Goal: Information Seeking & Learning: Learn about a topic

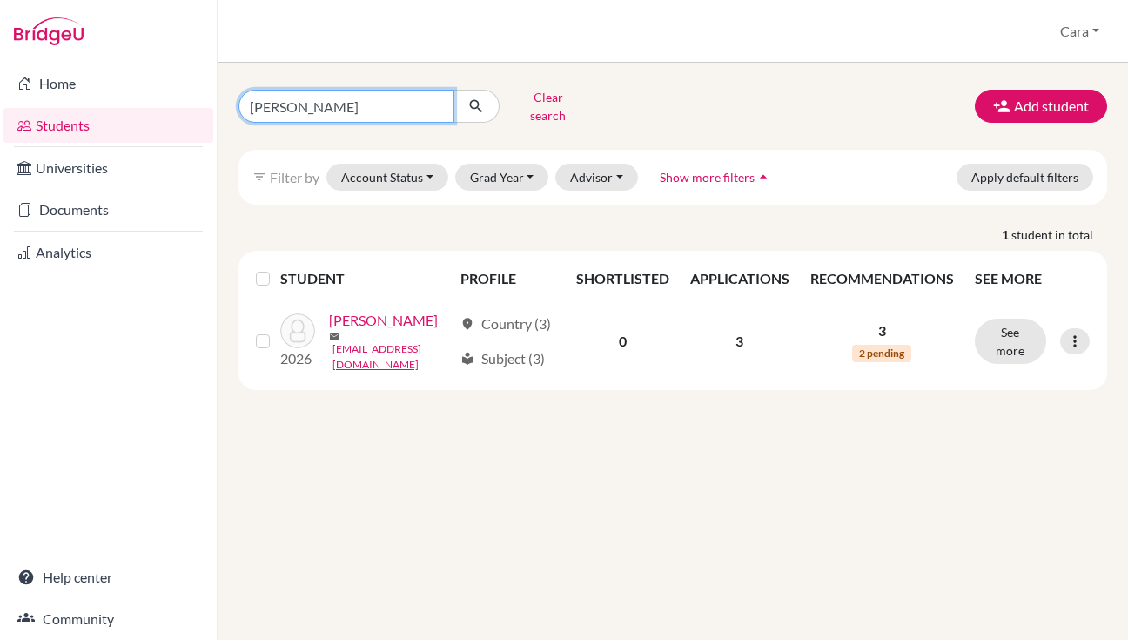
click at [426, 98] on input "[PERSON_NAME]" at bounding box center [346, 106] width 216 height 33
type input "[PERSON_NAME]"
click button "submit" at bounding box center [476, 106] width 46 height 33
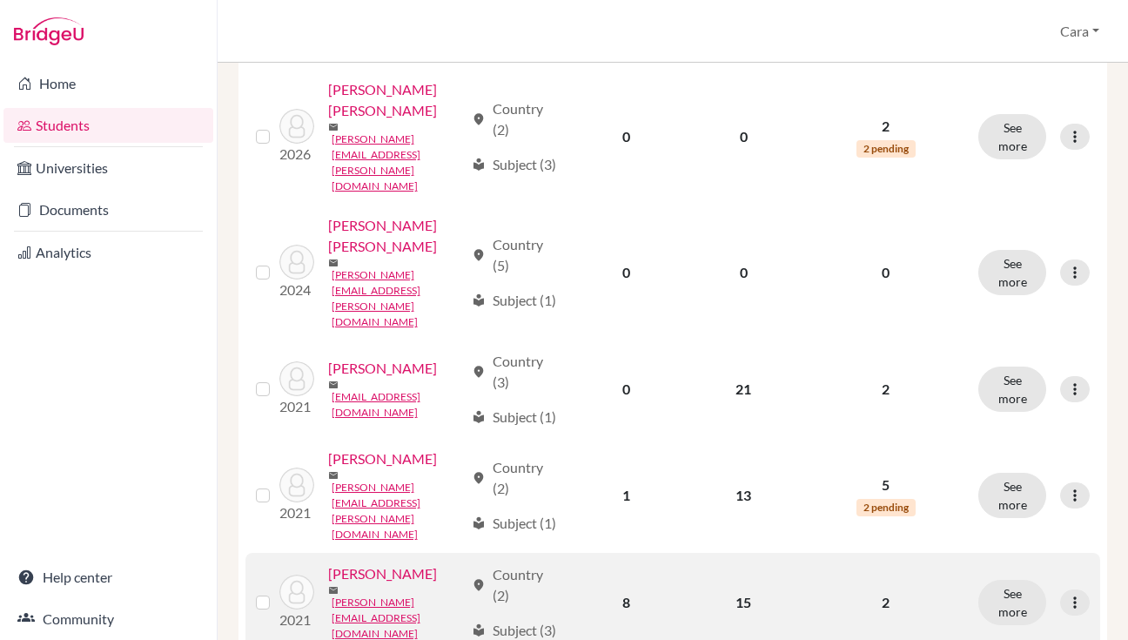
scroll to position [2126, 0]
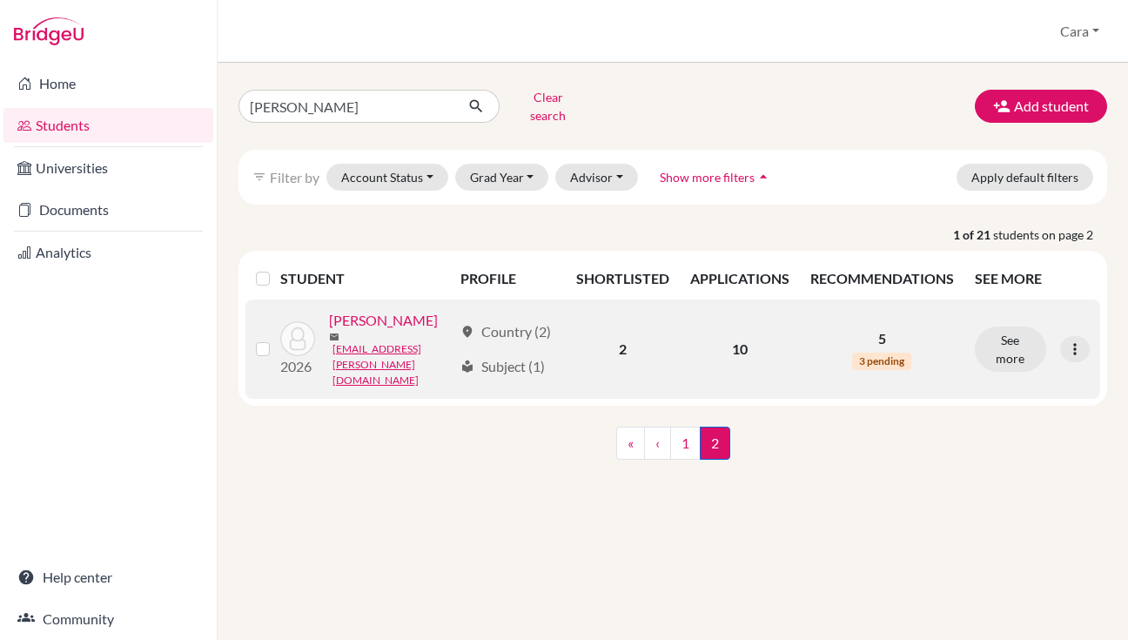
click at [393, 331] on link "[PERSON_NAME]" at bounding box center [383, 320] width 109 height 21
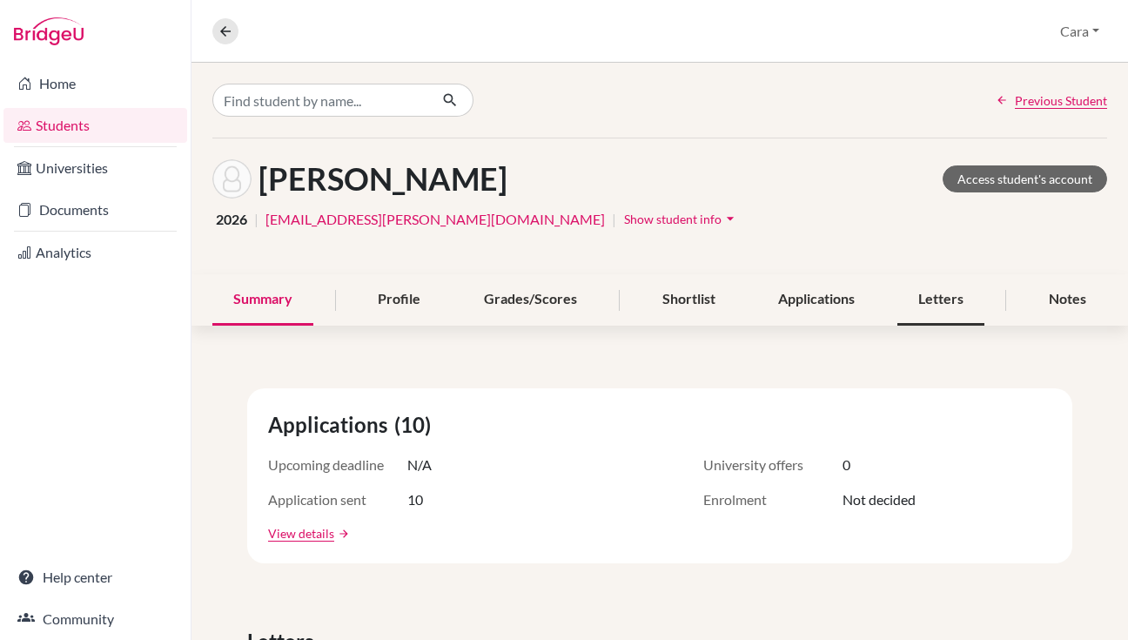
click at [904, 288] on div "Letters" at bounding box center [940, 299] width 87 height 51
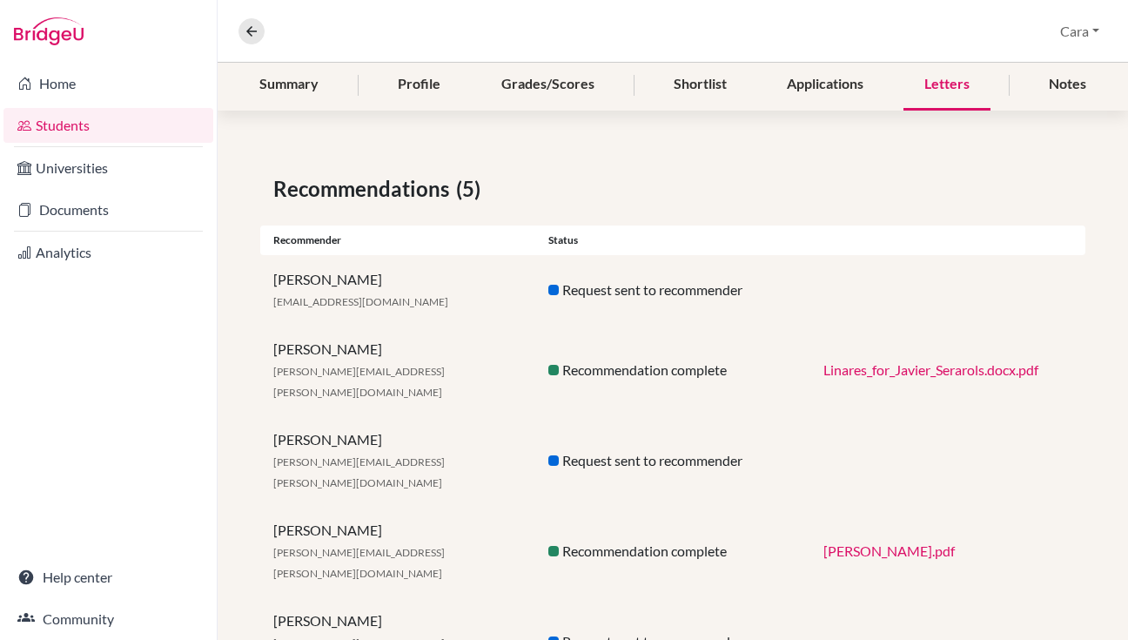
scroll to position [65, 0]
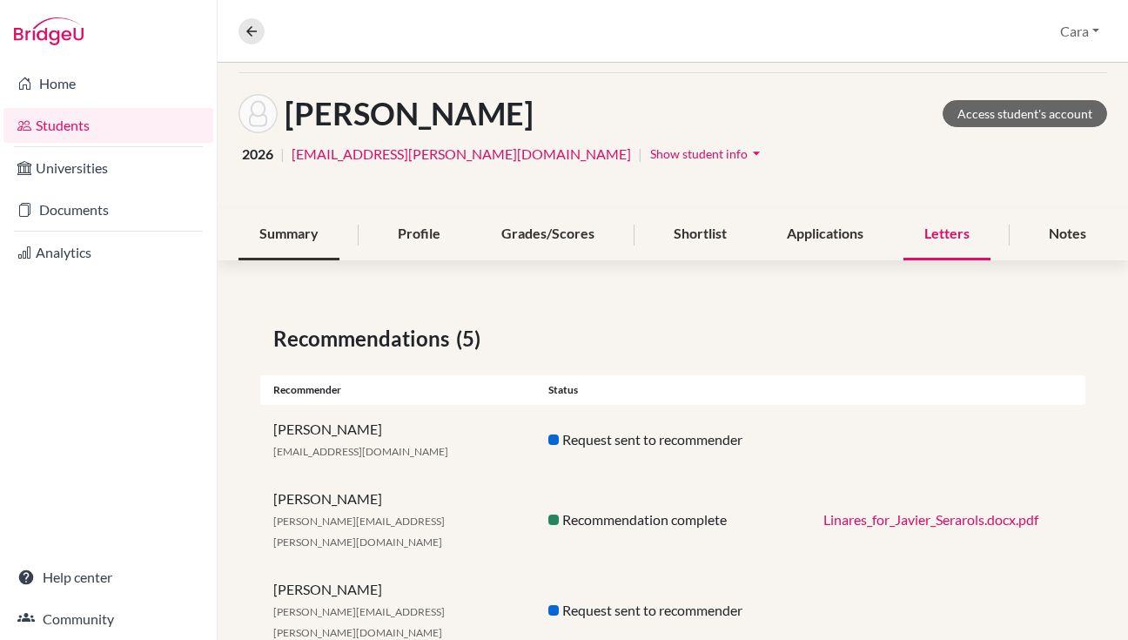
click at [304, 233] on div "Summary" at bounding box center [288, 234] width 101 height 51
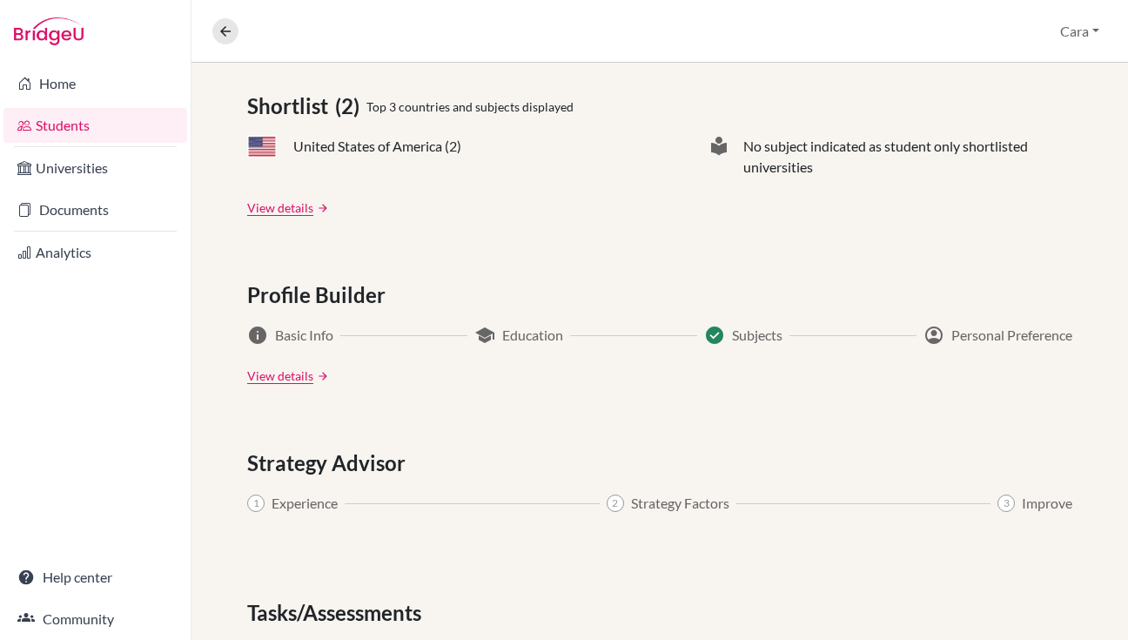
scroll to position [587, 0]
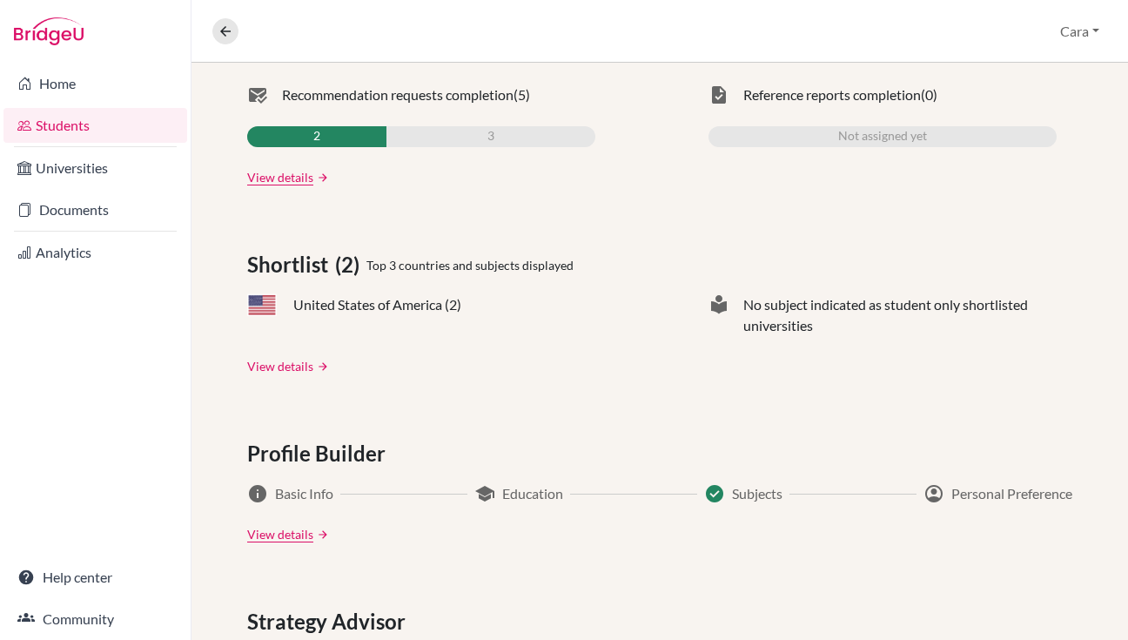
click at [299, 372] on link "View details" at bounding box center [280, 366] width 66 height 18
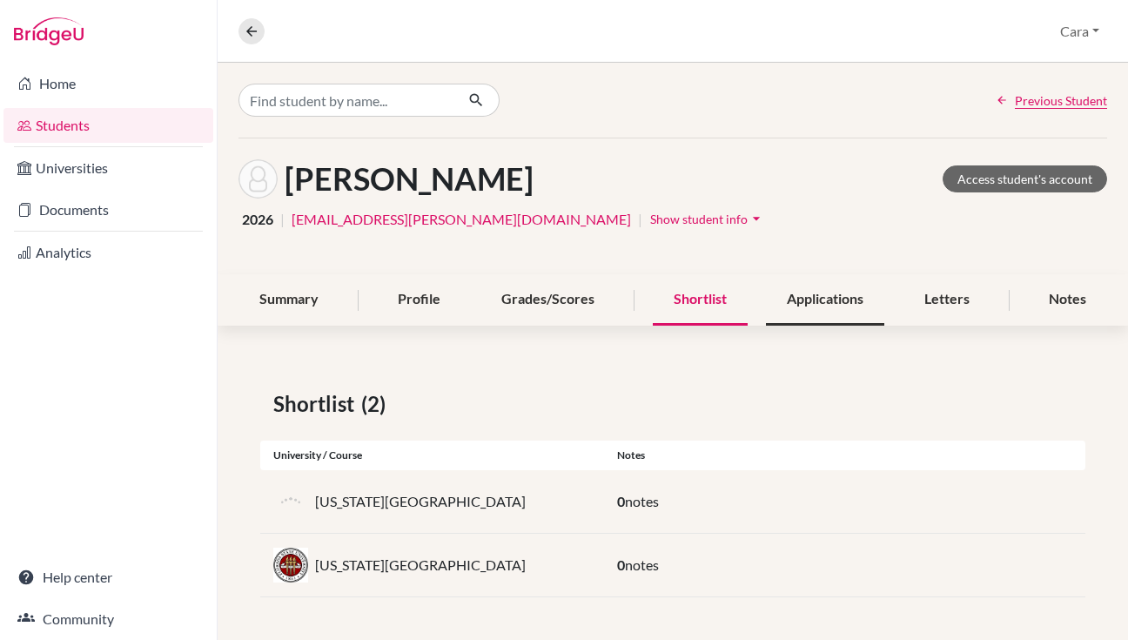
click at [823, 306] on div "Applications" at bounding box center [825, 299] width 118 height 51
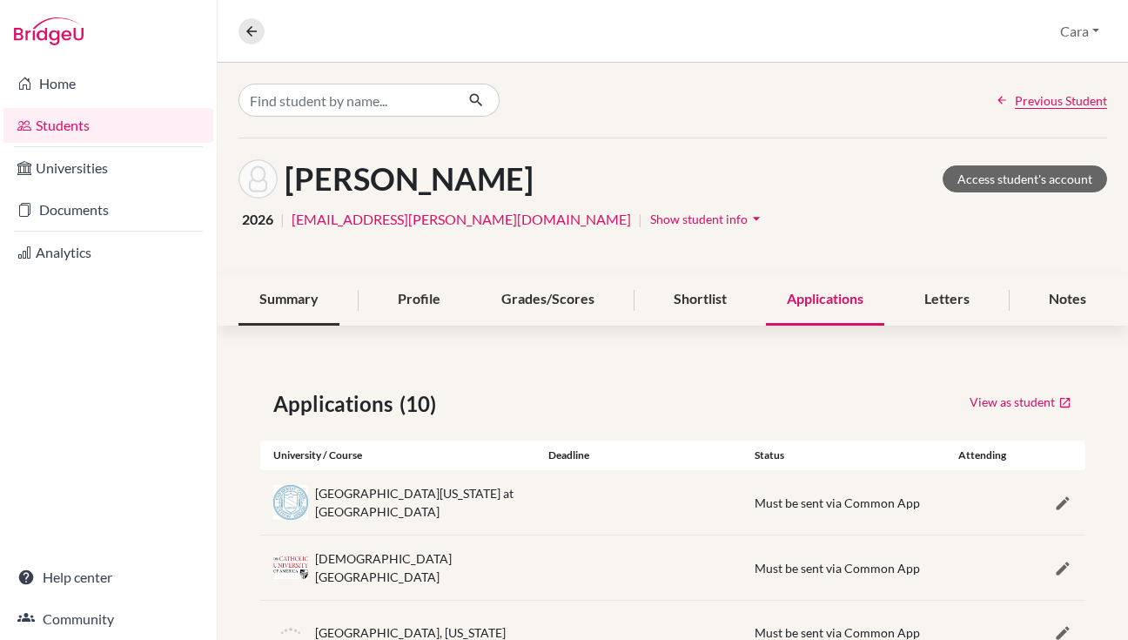
click at [307, 283] on div "Summary" at bounding box center [288, 299] width 101 height 51
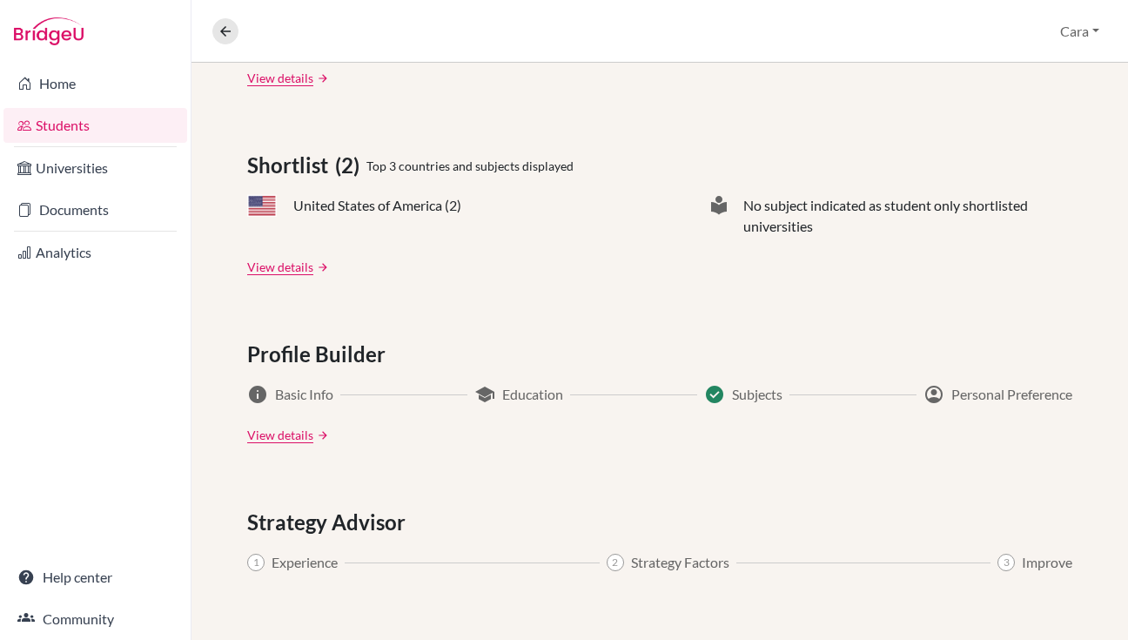
scroll to position [836, 0]
